Goal: Obtain resource: Download file/media

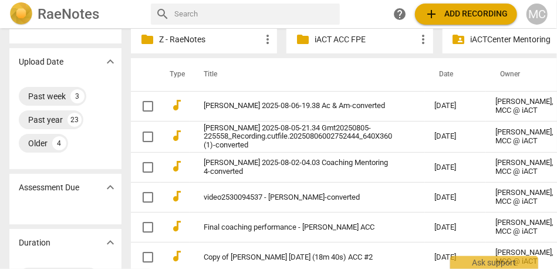
scroll to position [93, 0]
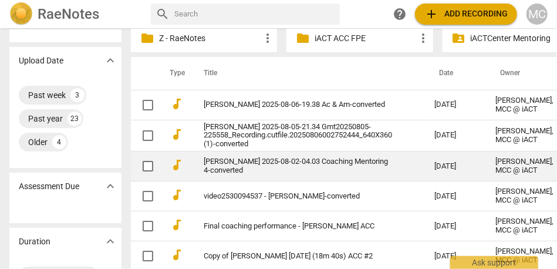
click at [218, 175] on link "[PERSON_NAME] 2025-08-02-04.03 Coaching Mentoring 4-converted" at bounding box center [298, 166] width 188 height 18
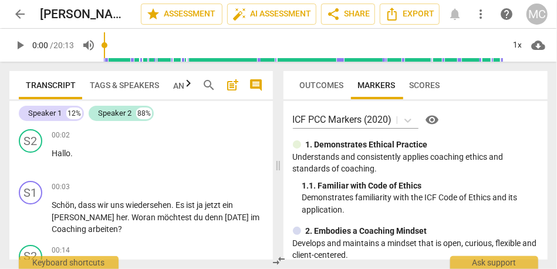
scroll to position [53, 0]
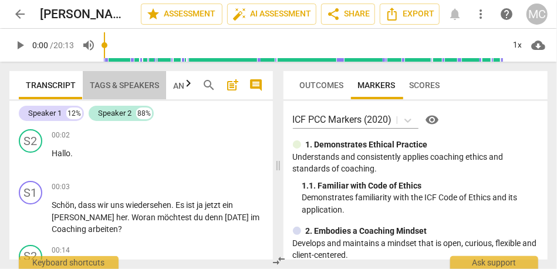
click at [111, 87] on span "Tags & Speakers" at bounding box center [124, 84] width 69 height 9
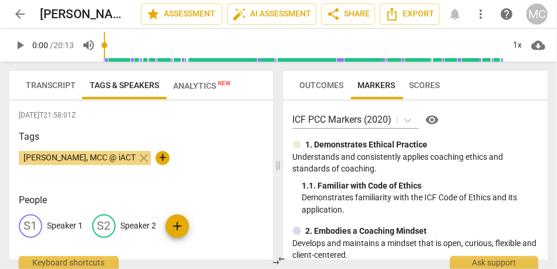
click at [67, 214] on div "S1 Speaker 1" at bounding box center [51, 225] width 64 height 23
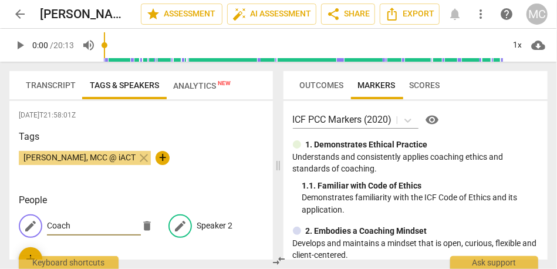
type input "Coach"
click at [211, 225] on p "Speaker 2" at bounding box center [215, 225] width 36 height 12
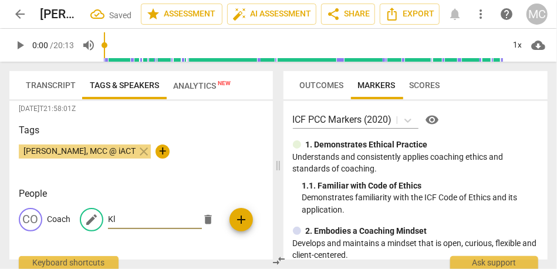
scroll to position [6, 0]
type input "Klient"
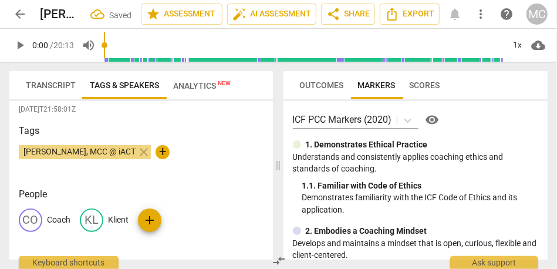
click at [59, 82] on span "Transcript" at bounding box center [51, 84] width 50 height 9
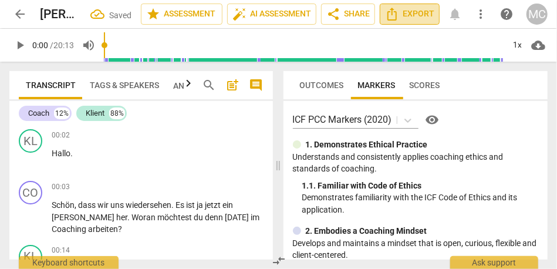
click at [417, 14] on span "Export" at bounding box center [409, 14] width 49 height 14
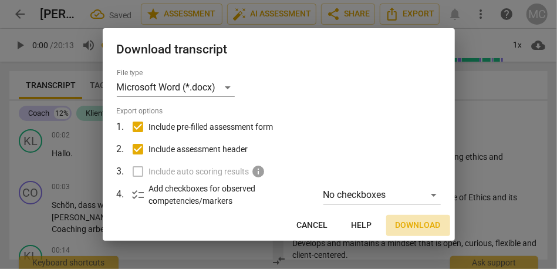
click at [414, 226] on span "Download" at bounding box center [417, 225] width 45 height 12
